Goal: Task Accomplishment & Management: Manage account settings

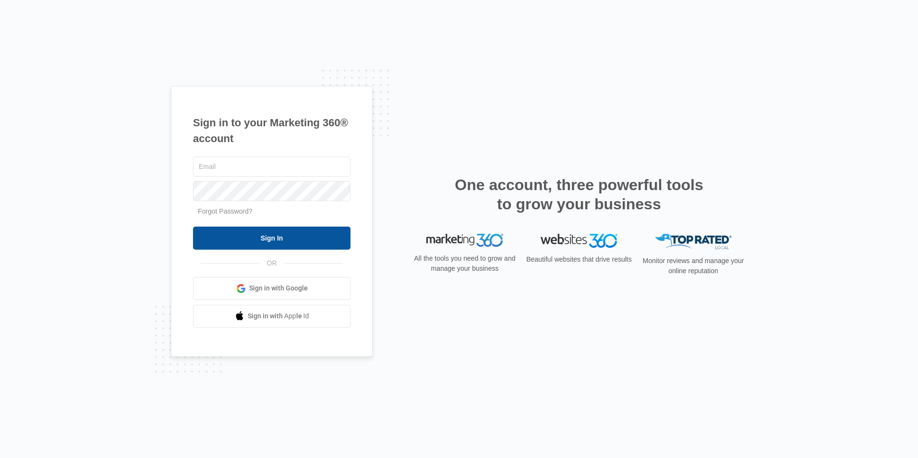
type input "[EMAIL_ADDRESS][DOMAIN_NAME]"
click at [320, 240] on input "Sign In" at bounding box center [271, 238] width 157 height 23
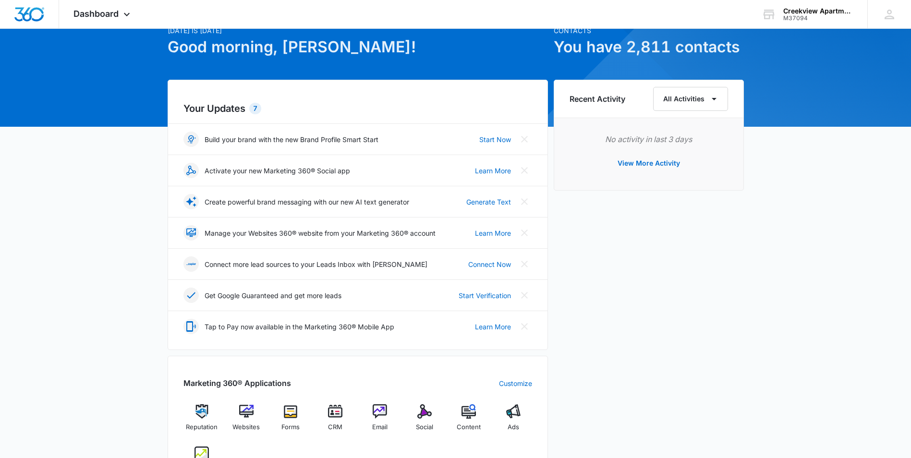
scroll to position [192, 0]
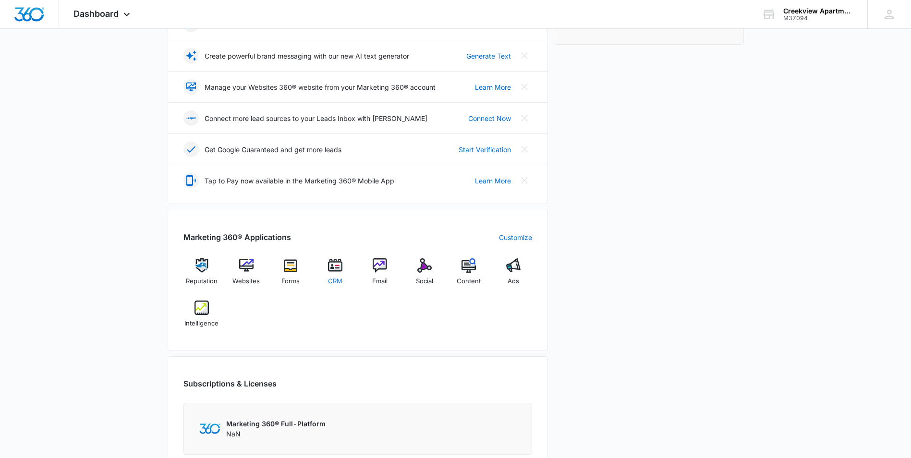
click at [334, 276] on span "CRM" at bounding box center [335, 281] width 14 height 10
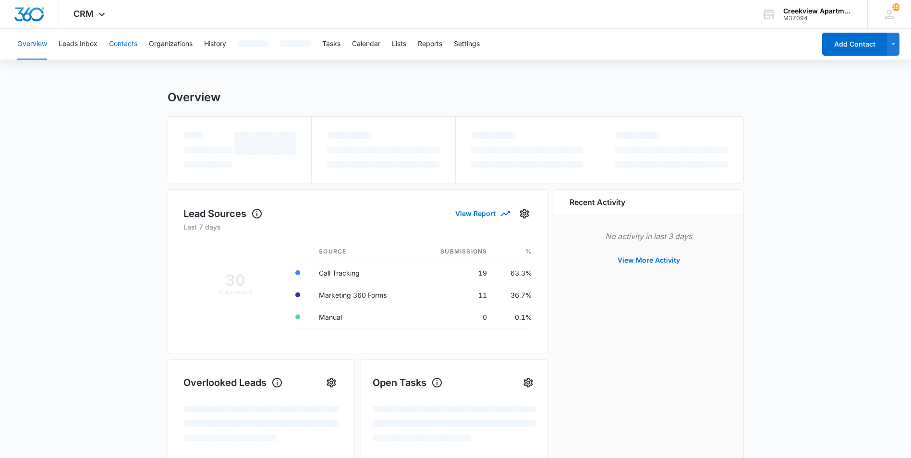
click at [121, 36] on button "Contacts" at bounding box center [123, 44] width 28 height 31
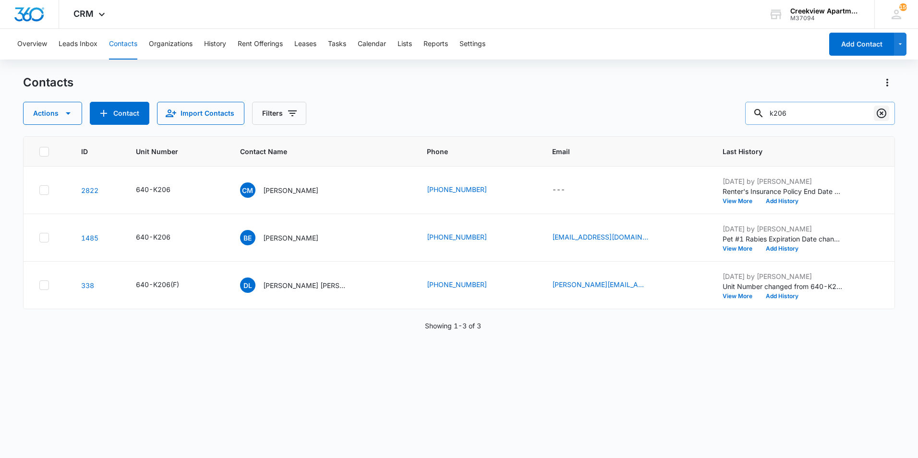
click at [883, 115] on icon "Clear" at bounding box center [882, 114] width 12 height 12
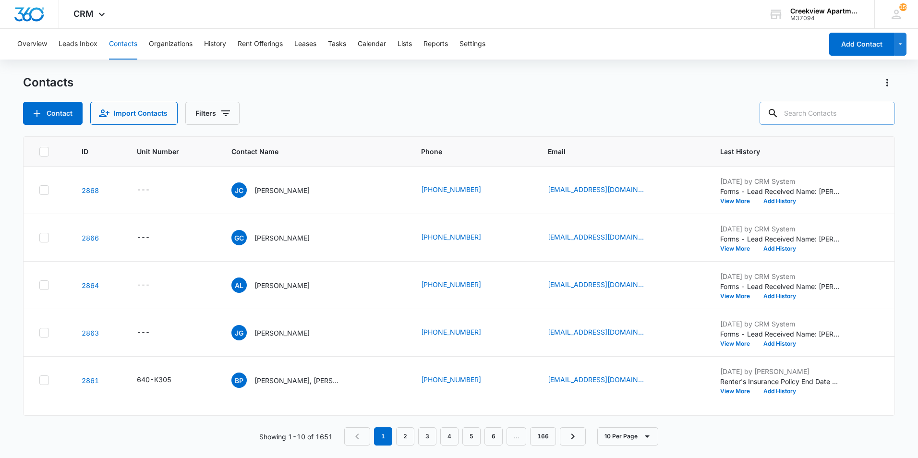
click at [704, 84] on div "Contacts" at bounding box center [459, 82] width 872 height 15
click at [621, 91] on div "Contacts Contact Import Contacts Filters" at bounding box center [459, 100] width 872 height 50
click at [728, 83] on div "Contacts" at bounding box center [459, 82] width 872 height 15
